Goal: Task Accomplishment & Management: Use online tool/utility

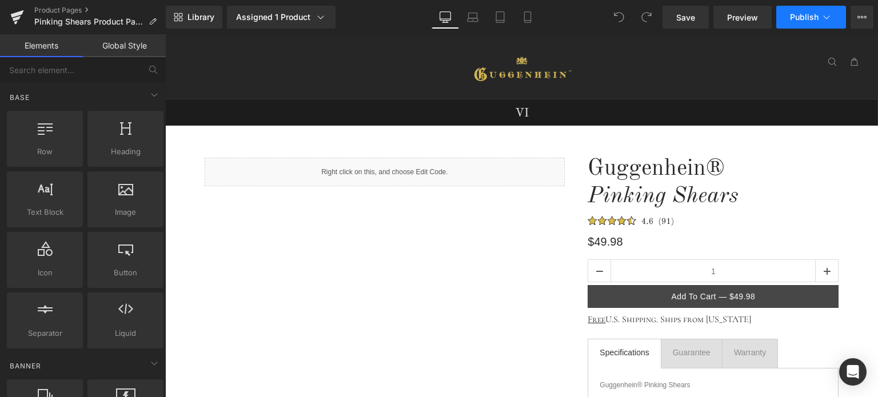
click at [806, 18] on span "Publish" at bounding box center [804, 17] width 29 height 9
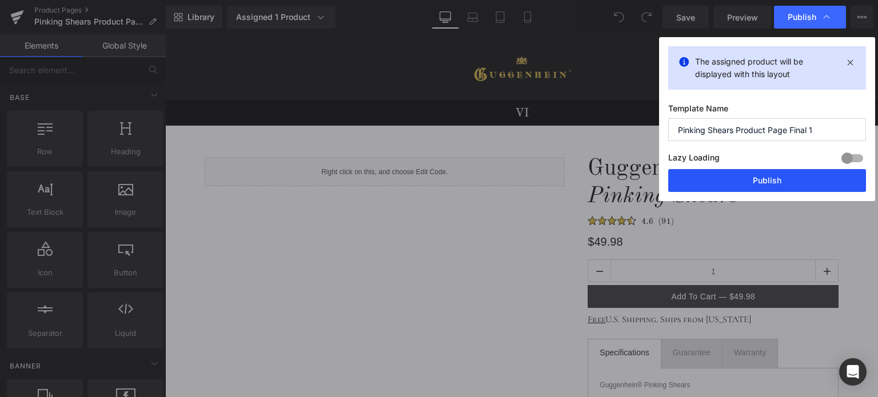
drag, startPoint x: 775, startPoint y: 180, endPoint x: 607, endPoint y: 137, distance: 173.4
click at [775, 180] on button "Publish" at bounding box center [768, 180] width 198 height 23
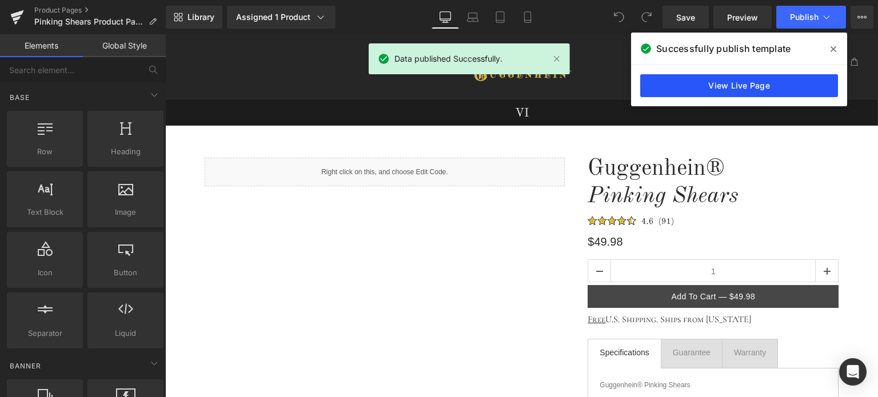
click at [745, 83] on link "View Live Page" at bounding box center [740, 85] width 198 height 23
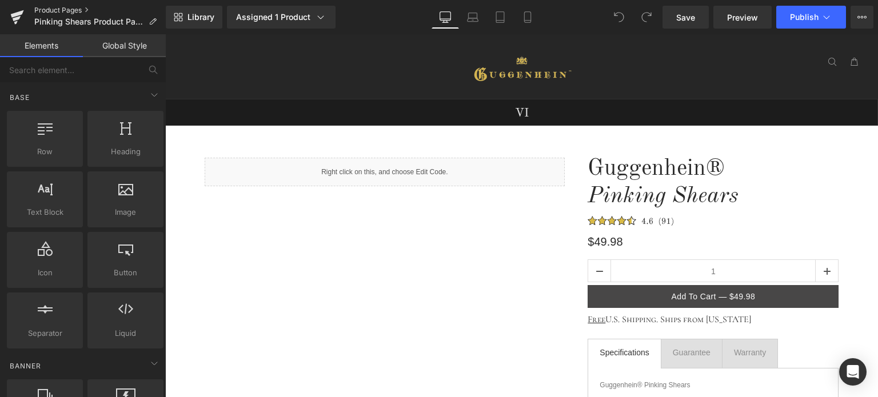
click at [71, 8] on link "Product Pages" at bounding box center [100, 10] width 132 height 9
click at [525, 17] on icon at bounding box center [527, 17] width 6 height 11
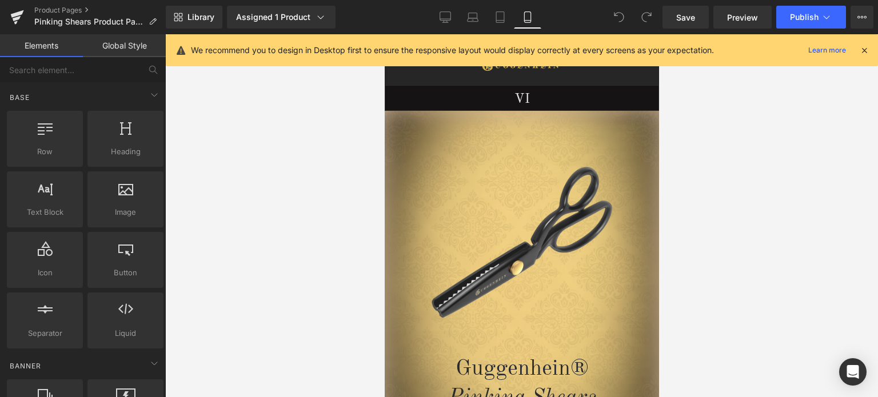
click at [864, 49] on icon at bounding box center [865, 50] width 10 height 10
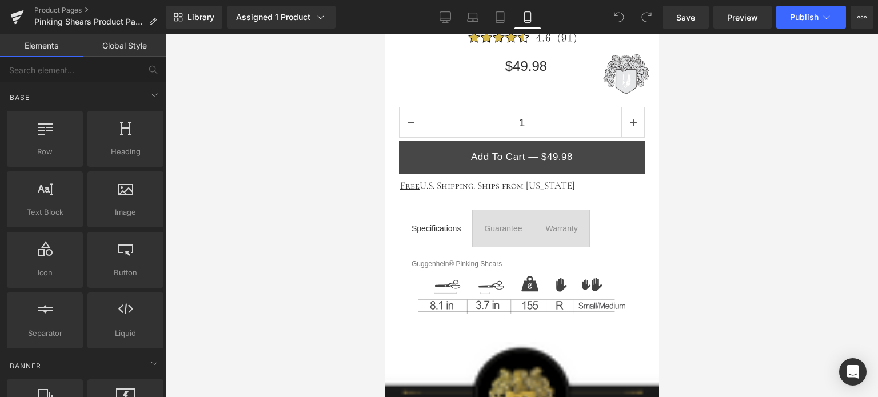
scroll to position [629, 0]
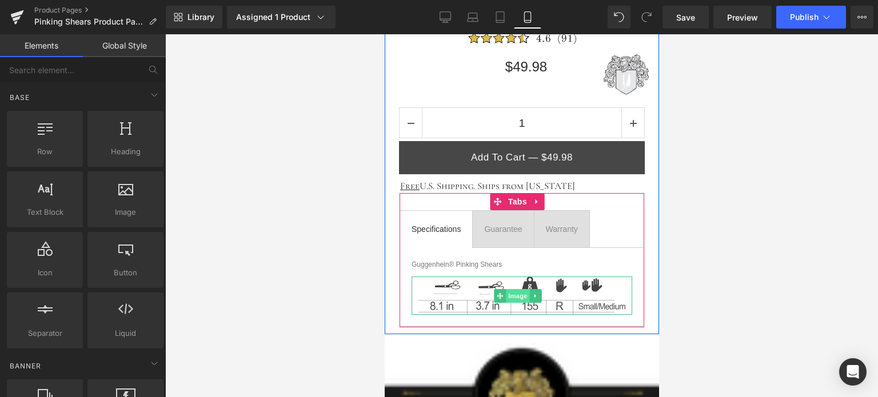
click at [518, 295] on span "Image" at bounding box center [518, 296] width 24 height 14
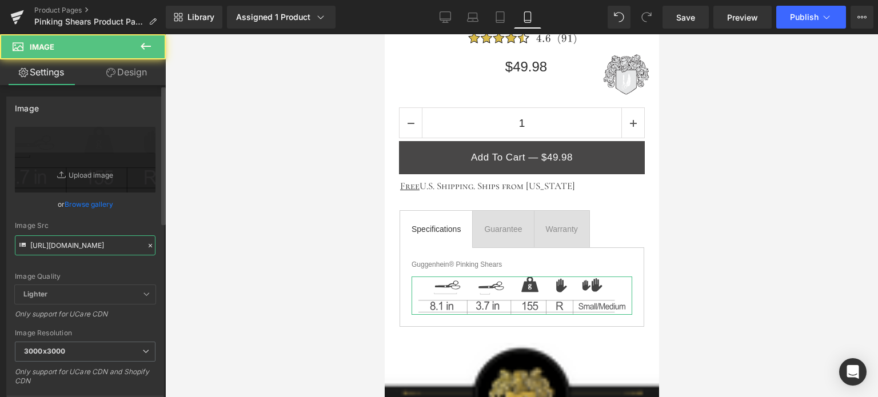
click at [83, 248] on input "https://cdn.shopify.com/s/files/1/0566/0963/6442/files/1_1_100b9dee-34ce-453a-a…" at bounding box center [85, 246] width 141 height 20
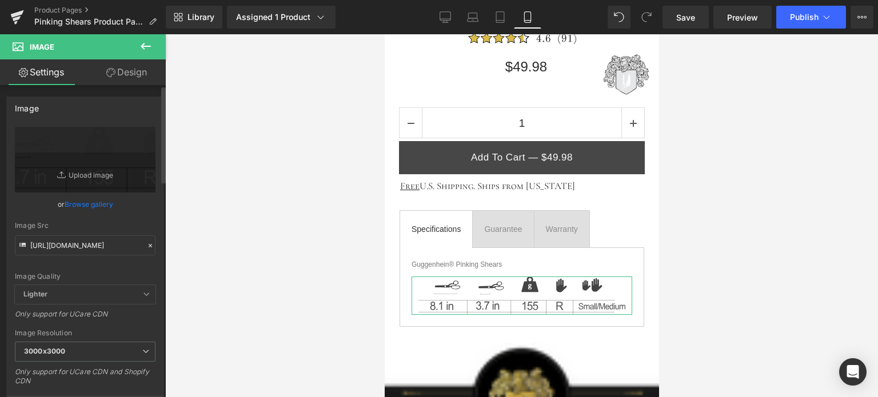
drag, startPoint x: 140, startPoint y: 272, endPoint x: 146, endPoint y: 267, distance: 8.9
click at [141, 273] on div "Image Quality" at bounding box center [85, 277] width 141 height 8
click at [447, 14] on icon at bounding box center [445, 16] width 11 height 11
type input "auto"
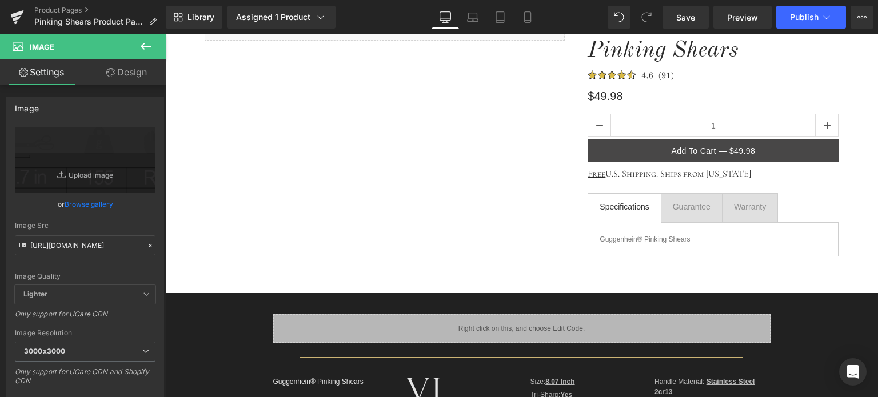
scroll to position [229, 0]
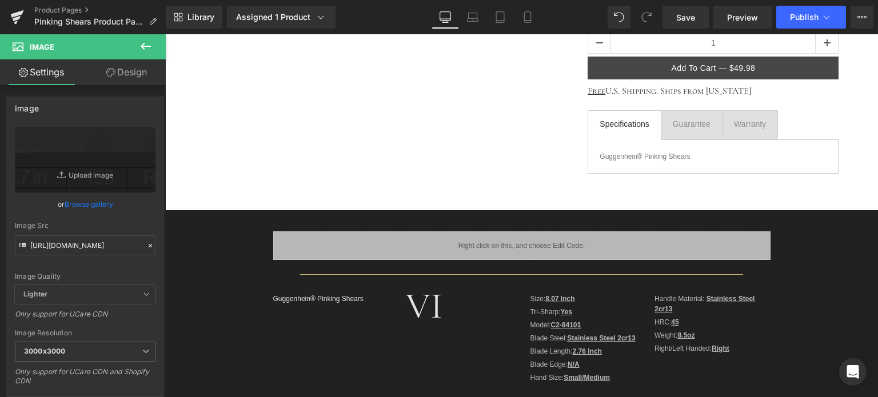
click at [149, 48] on icon at bounding box center [146, 46] width 14 height 14
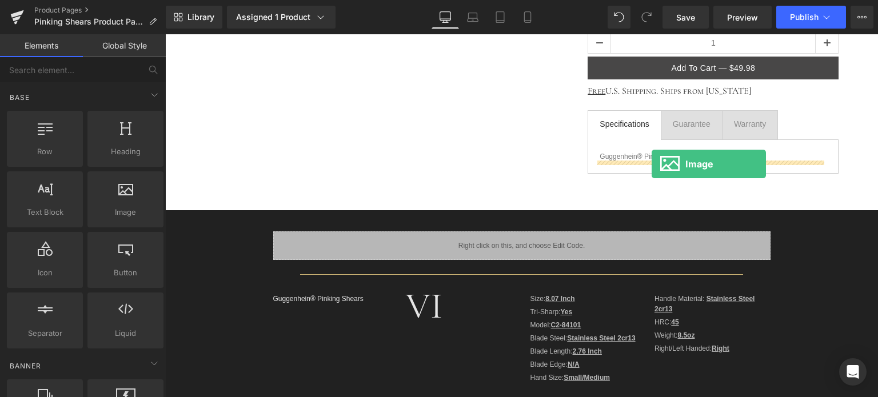
drag, startPoint x: 330, startPoint y: 232, endPoint x: 652, endPoint y: 164, distance: 329.1
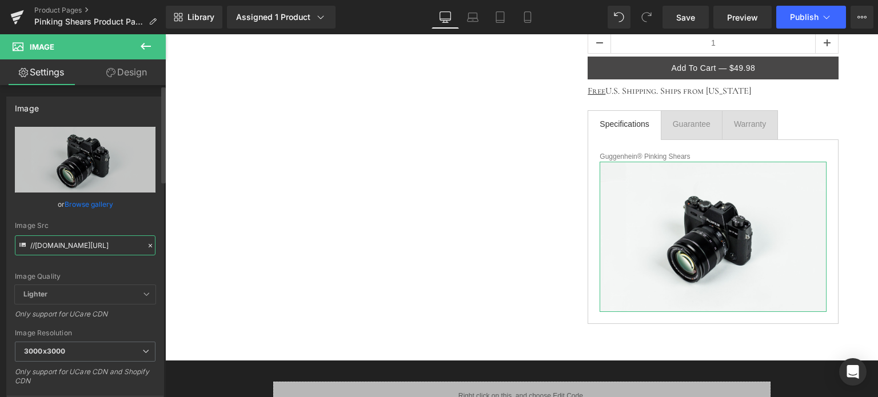
click at [70, 241] on input "//d1um8515vdn9kb.cloudfront.net/images/parallax.jpg" at bounding box center [85, 246] width 141 height 20
paste input "https://cdn.shopify.com/s/files/1/0566/0963/6442/files/1_1_100b9dee-34ce-453a-a…"
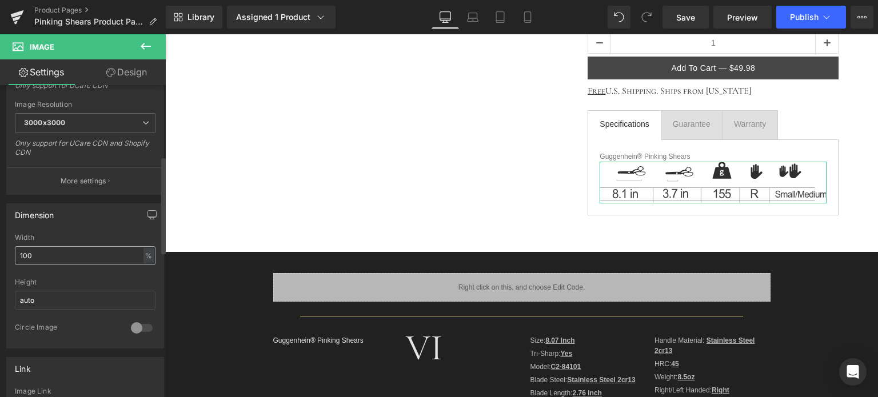
type input "https://cdn.shopify.com/s/files/1/0566/0963/6442/files/1_1_100b9dee-34ce-453a-a…"
drag, startPoint x: 37, startPoint y: 249, endPoint x: 11, endPoint y: 252, distance: 25.4
click at [11, 252] on div "100% Width 100 % % px auto Height auto 0 Circle Image" at bounding box center [85, 291] width 157 height 114
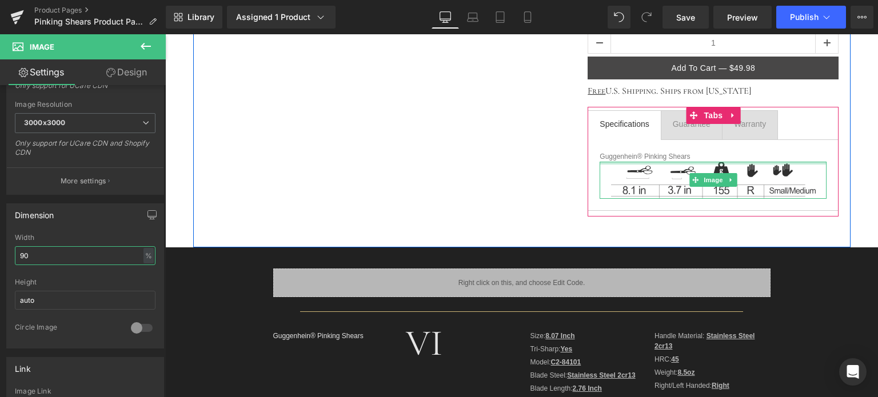
click at [761, 162] on div at bounding box center [713, 163] width 227 height 3
click at [709, 181] on span "Image" at bounding box center [714, 180] width 24 height 14
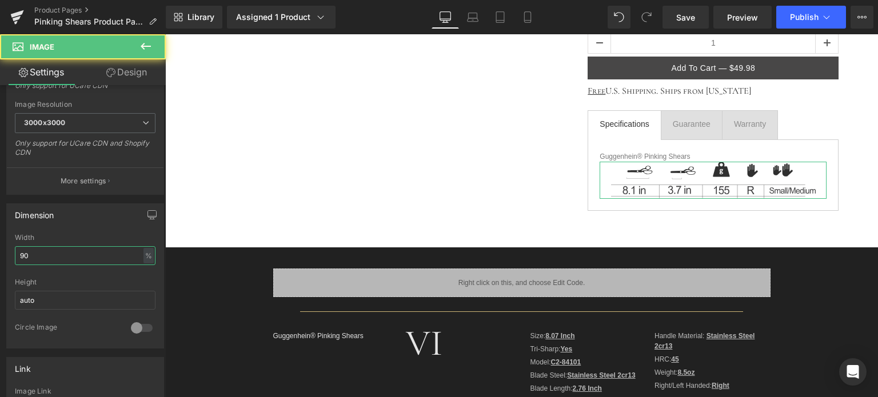
type input "90"
click at [128, 72] on link "Design" at bounding box center [126, 72] width 83 height 26
click at [0, 0] on div "Spacing" at bounding box center [0, 0] width 0 height 0
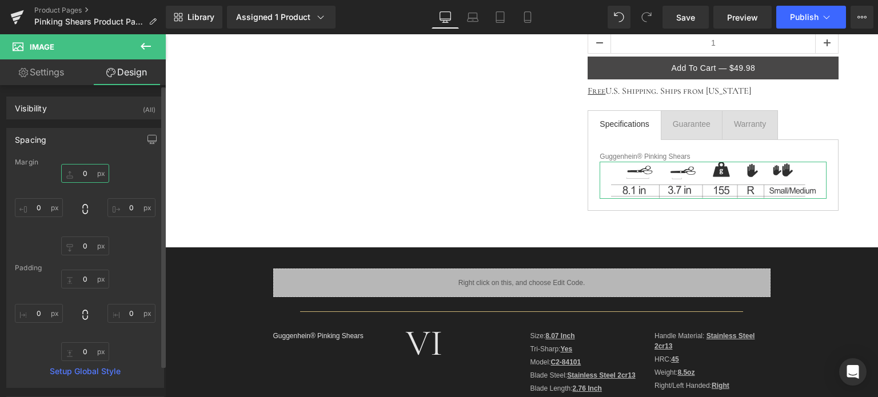
click at [87, 173] on input "0" at bounding box center [85, 173] width 48 height 19
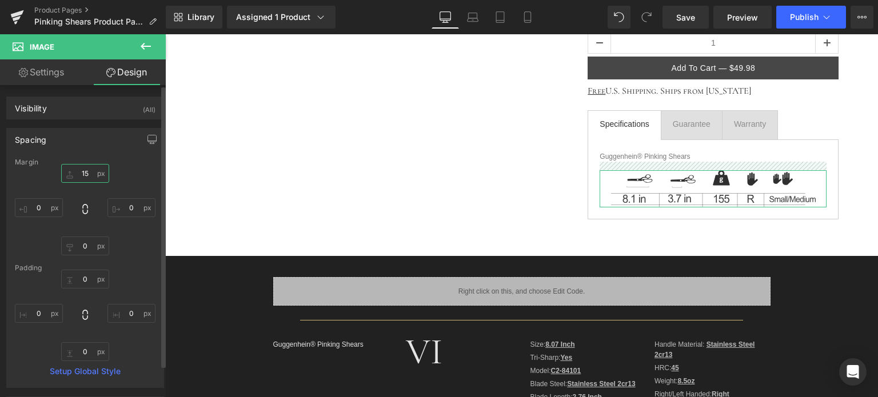
drag, startPoint x: 83, startPoint y: 171, endPoint x: 92, endPoint y: 172, distance: 8.6
click at [91, 172] on input "15" at bounding box center [85, 173] width 48 height 19
type input "12"
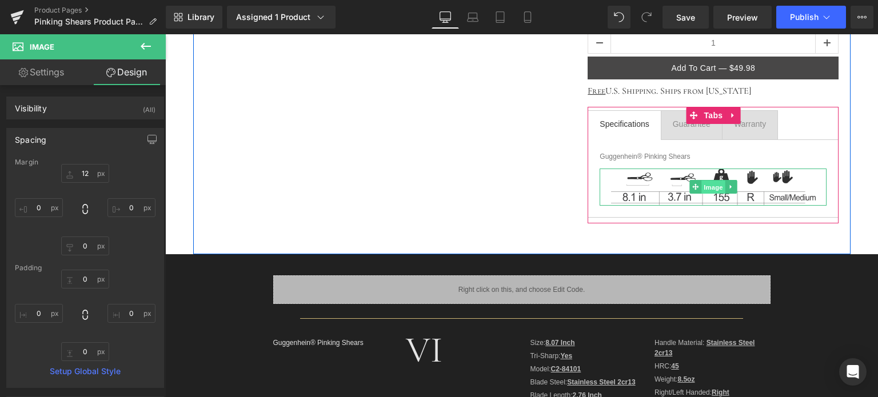
click at [707, 186] on span "Image" at bounding box center [714, 188] width 24 height 14
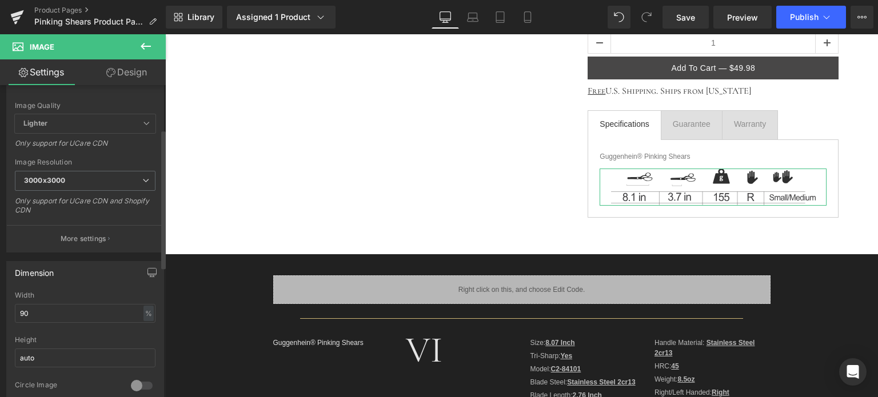
scroll to position [172, 0]
click at [132, 70] on link "Design" at bounding box center [126, 72] width 83 height 26
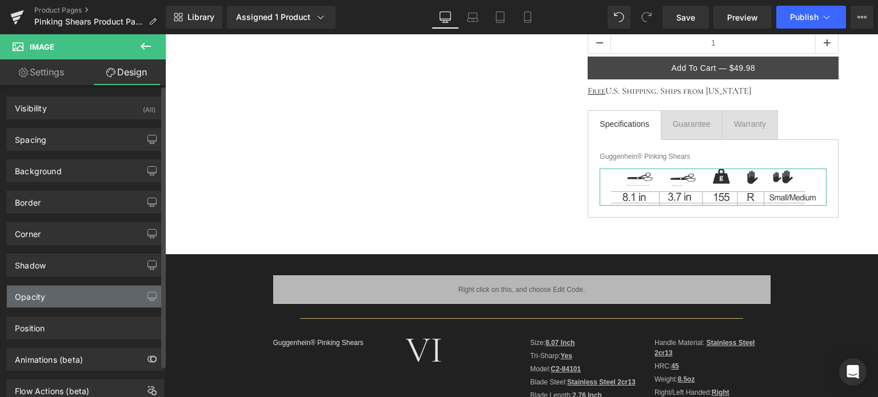
click at [77, 300] on div "Opacity" at bounding box center [85, 297] width 157 height 22
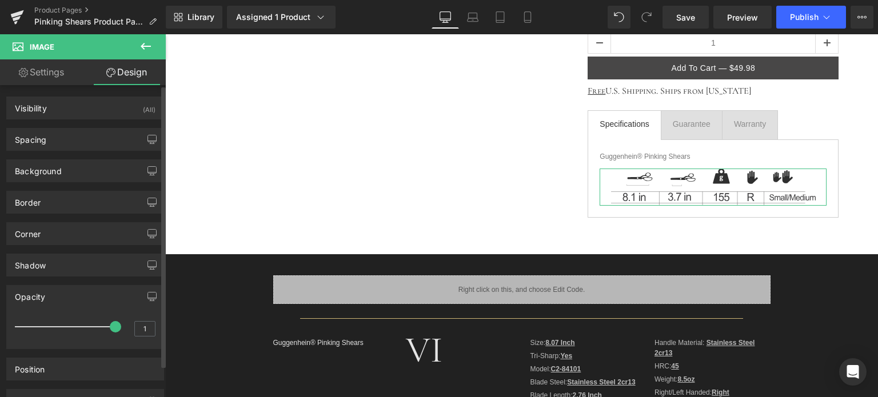
type input "0.9"
drag, startPoint x: 108, startPoint y: 325, endPoint x: 100, endPoint y: 324, distance: 8.0
click at [100, 324] on span at bounding box center [103, 326] width 11 height 11
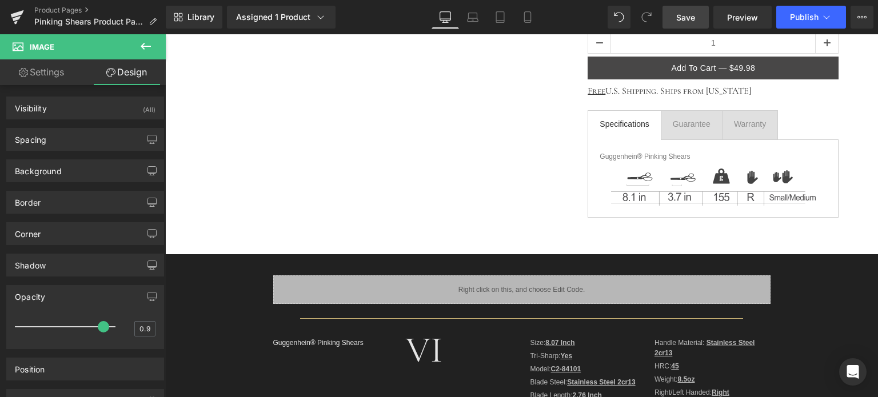
click at [686, 18] on span "Save" at bounding box center [686, 17] width 19 height 12
click at [691, 17] on span "Save" at bounding box center [686, 17] width 19 height 12
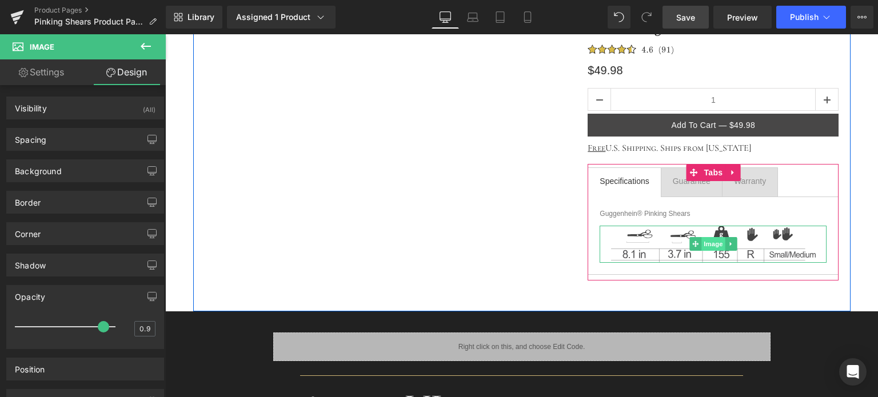
click at [710, 242] on span "Image" at bounding box center [714, 244] width 24 height 14
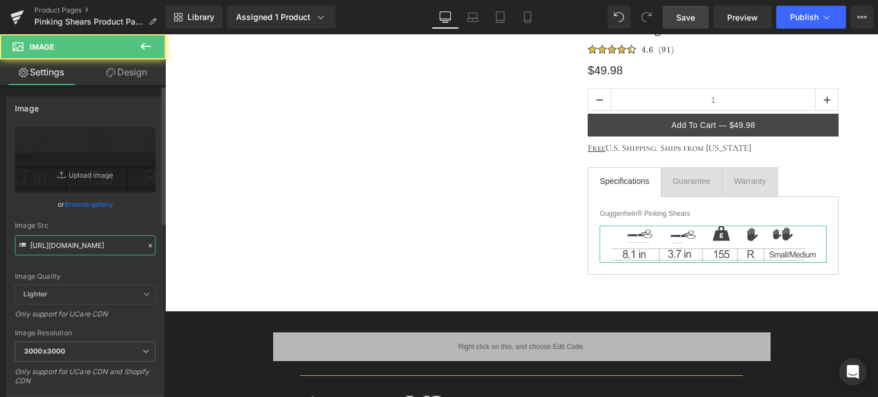
click at [100, 241] on input "https://cdn.shopify.com/s/files/1/0566/0963/6442/files/1_1_100b9dee-34ce-453a-a…" at bounding box center [85, 246] width 141 height 20
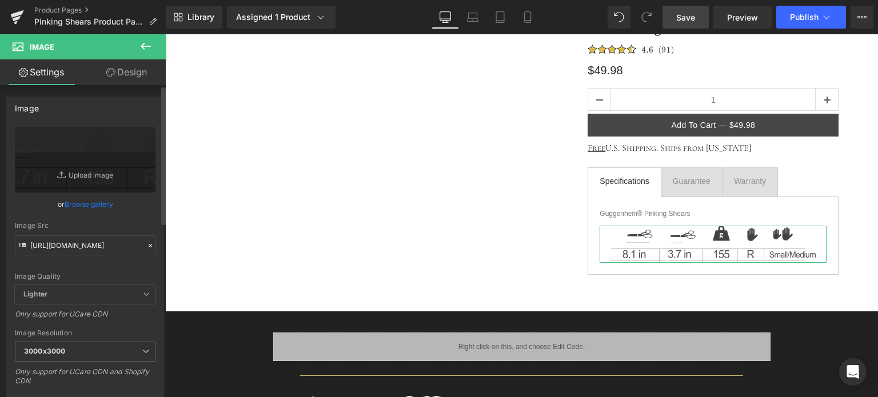
drag, startPoint x: 114, startPoint y: 262, endPoint x: 118, endPoint y: 257, distance: 6.2
click at [115, 262] on div "Image Quality Lighter Lightest Lighter Lighter Lightest Only support for UCare …" at bounding box center [85, 206] width 141 height 158
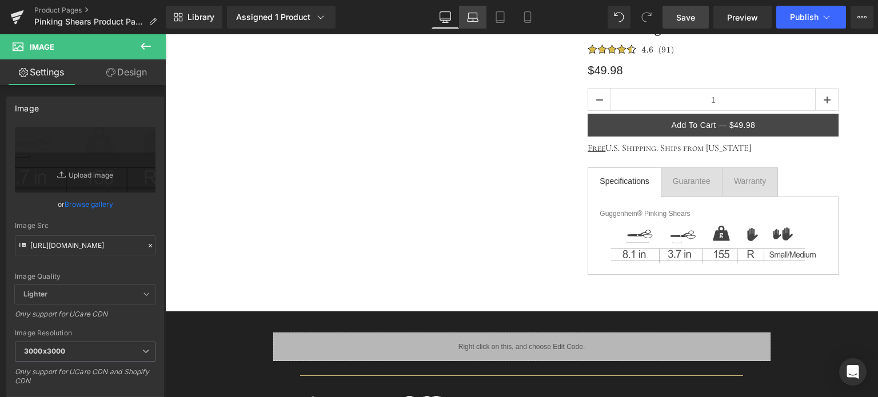
click at [470, 14] on icon at bounding box center [472, 16] width 11 height 11
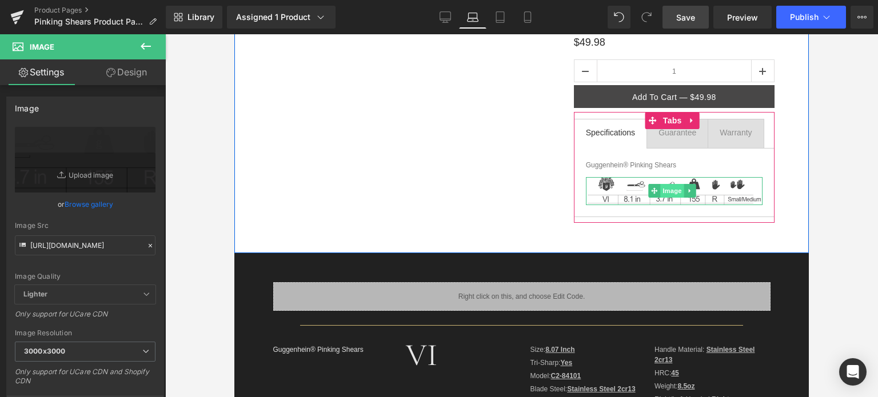
drag, startPoint x: 667, startPoint y: 193, endPoint x: 670, endPoint y: 187, distance: 6.4
click at [667, 193] on span "Image" at bounding box center [673, 191] width 24 height 14
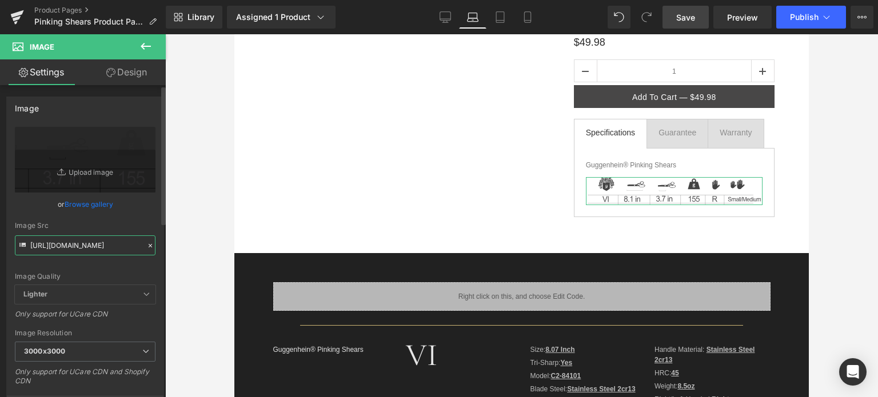
click at [94, 249] on input "https://cdn.shopify.com/s/files/1/0566/0963/6442/files/4_7cb44477-36a9-4a80-87d…" at bounding box center [85, 246] width 141 height 20
paste input "1_1_100b9dee-34ce-453a-ab63-3d6042dfb319.svg?v=1756541879"
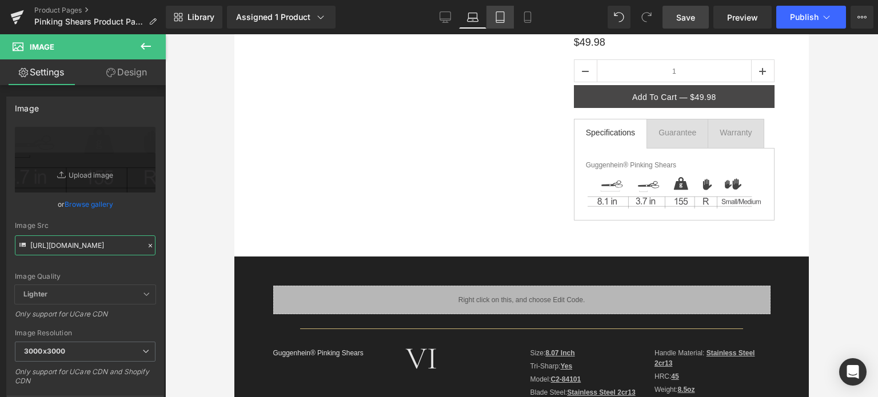
type input "https://cdn.shopify.com/s/files/1/0566/0963/6442/files/1_1_100b9dee-34ce-453a-a…"
click at [496, 19] on icon at bounding box center [500, 16] width 11 height 11
type input "auto"
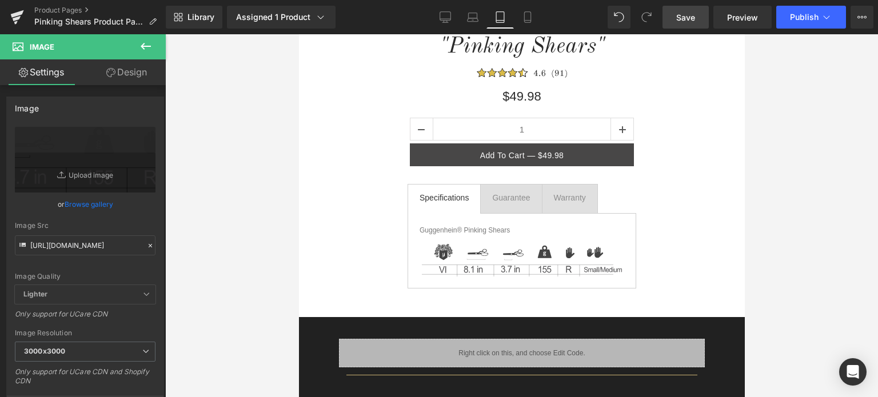
scroll to position [286, 0]
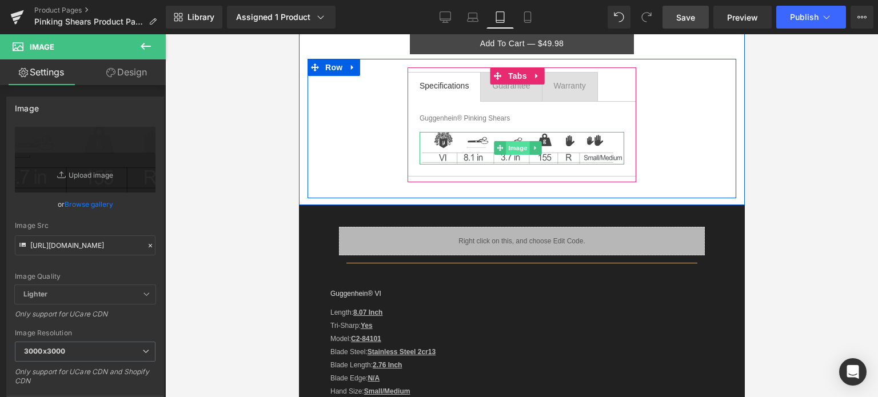
click at [519, 147] on span "Image" at bounding box center [518, 148] width 24 height 14
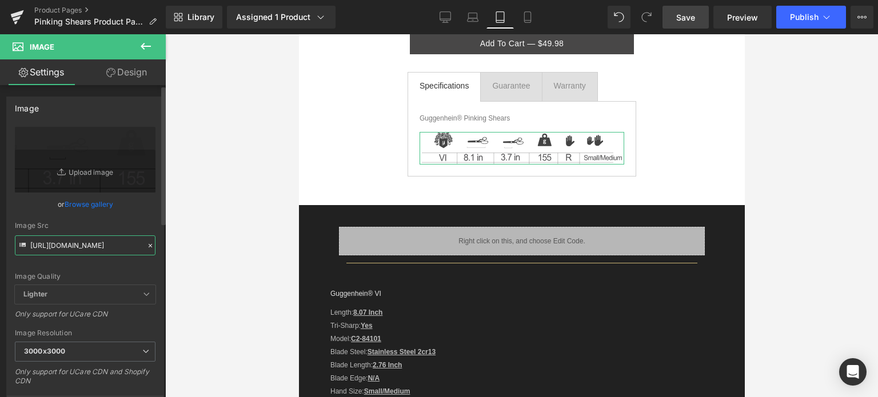
click at [90, 250] on input "https://cdn.shopify.com/s/files/1/0566/0963/6442/files/4_7cb44477-36a9-4a80-87d…" at bounding box center [85, 246] width 141 height 20
paste input "1_1_100b9dee-34ce-453a-ab63-3d6042dfb319.svg?v=1756541879"
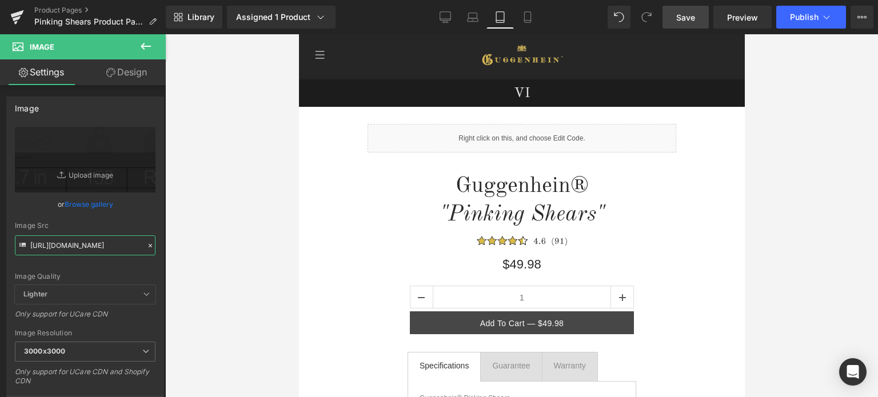
scroll to position [0, 0]
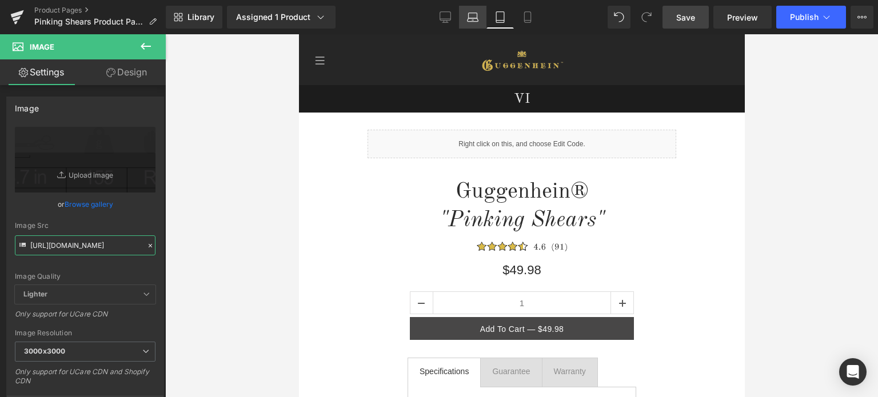
type input "https://cdn.shopify.com/s/files/1/0566/0963/6442/files/1_1_100b9dee-34ce-453a-a…"
click at [475, 24] on link "Laptop" at bounding box center [472, 17] width 27 height 23
type input "auto"
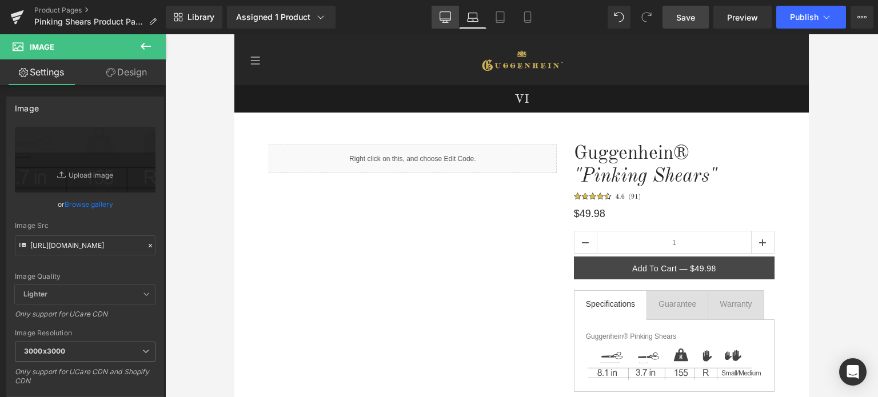
click at [444, 22] on icon at bounding box center [446, 22] width 6 height 0
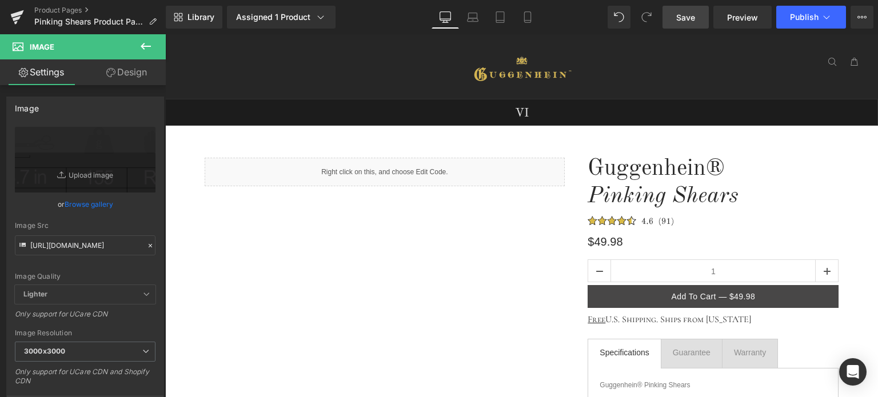
click at [691, 15] on span "Save" at bounding box center [686, 17] width 19 height 12
click at [59, 9] on link "Product Pages" at bounding box center [100, 10] width 132 height 9
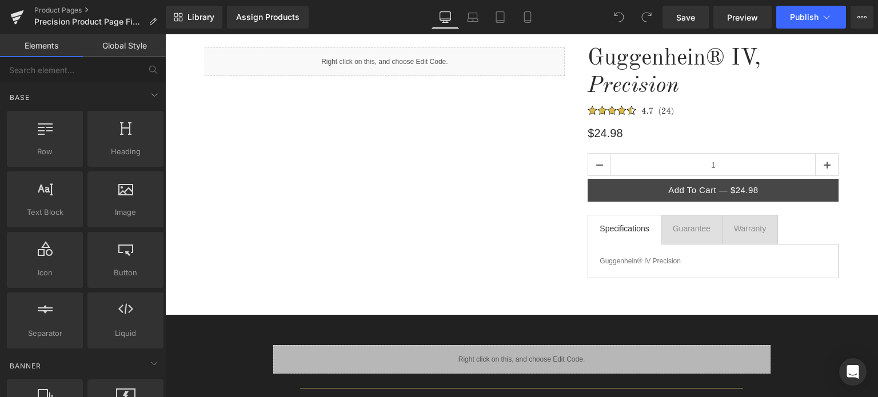
scroll to position [77, 0]
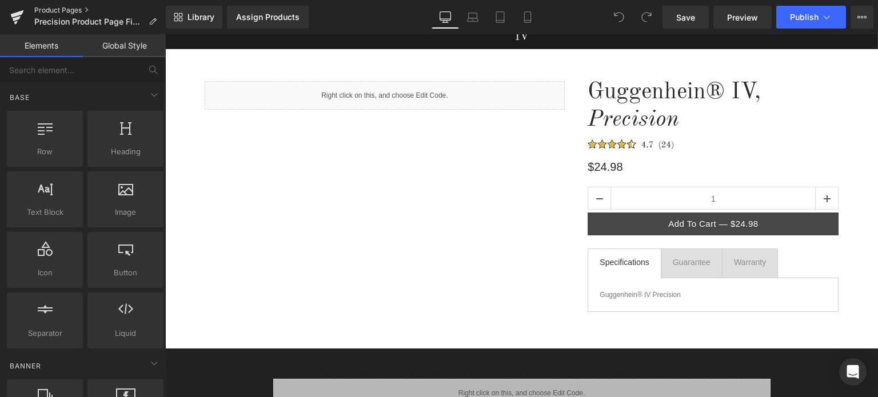
click at [65, 10] on link "Product Pages" at bounding box center [100, 10] width 132 height 9
